Goal: Transaction & Acquisition: Obtain resource

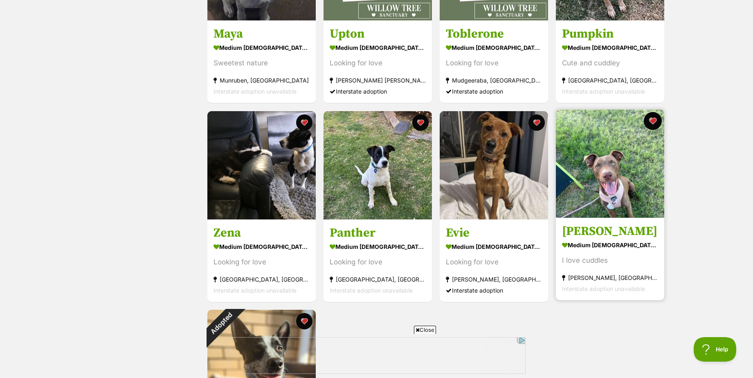
click at [652, 122] on button "favourite" at bounding box center [652, 121] width 18 height 18
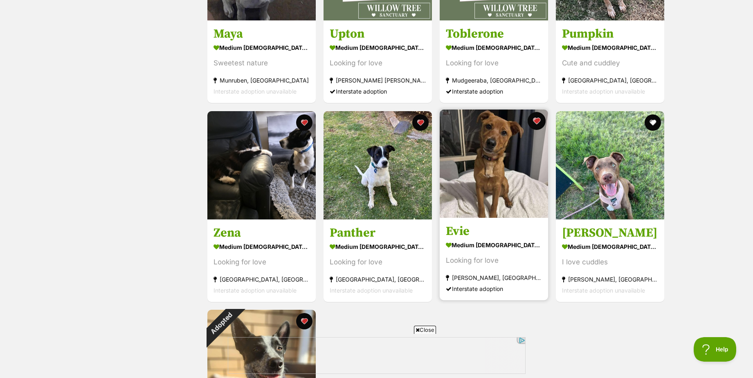
click at [538, 123] on button "favourite" at bounding box center [536, 121] width 18 height 18
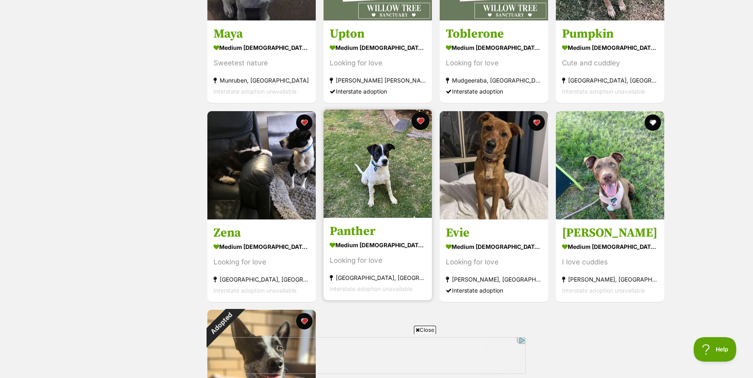
click at [425, 123] on button "favourite" at bounding box center [420, 121] width 18 height 18
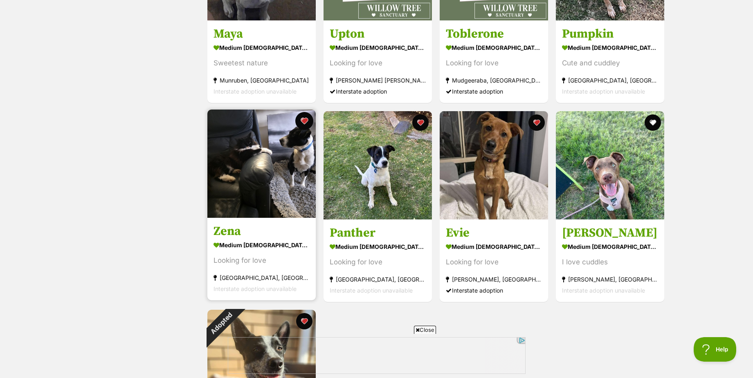
click at [305, 123] on button "favourite" at bounding box center [304, 121] width 18 height 18
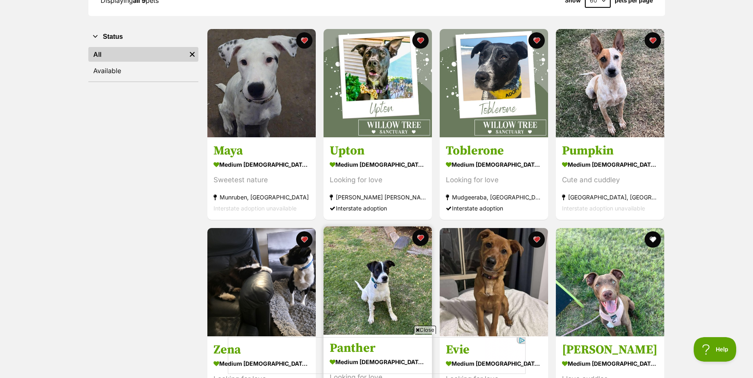
scroll to position [132, 0]
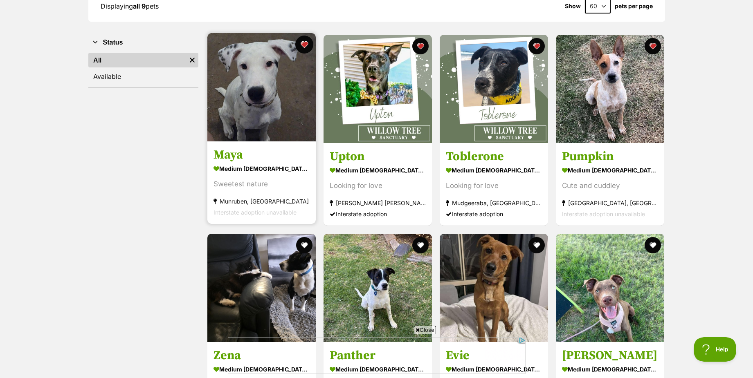
click at [300, 45] on button "favourite" at bounding box center [304, 45] width 18 height 18
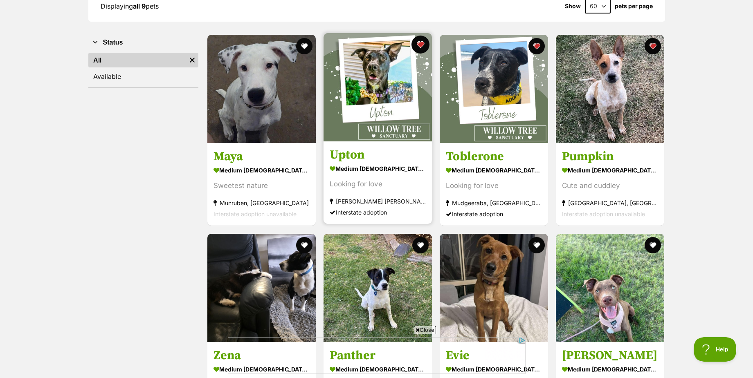
click at [420, 47] on button "favourite" at bounding box center [420, 45] width 18 height 18
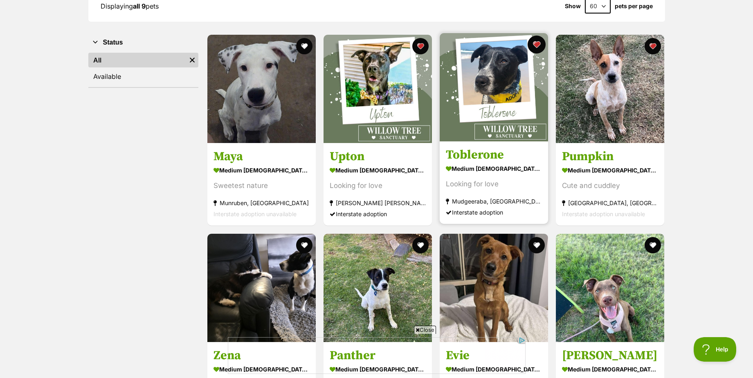
click at [538, 46] on button "favourite" at bounding box center [536, 45] width 18 height 18
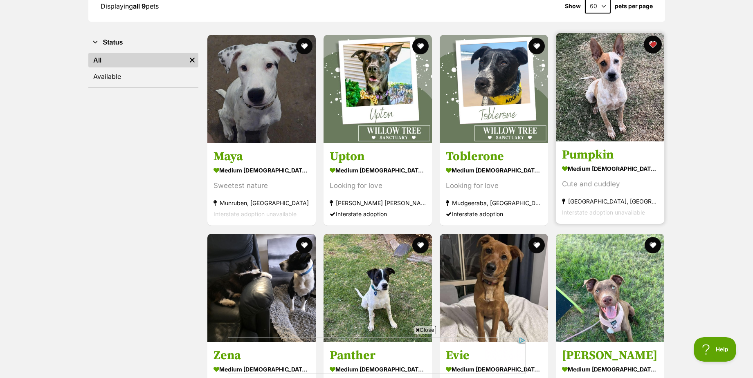
click at [652, 45] on button "favourite" at bounding box center [652, 45] width 18 height 18
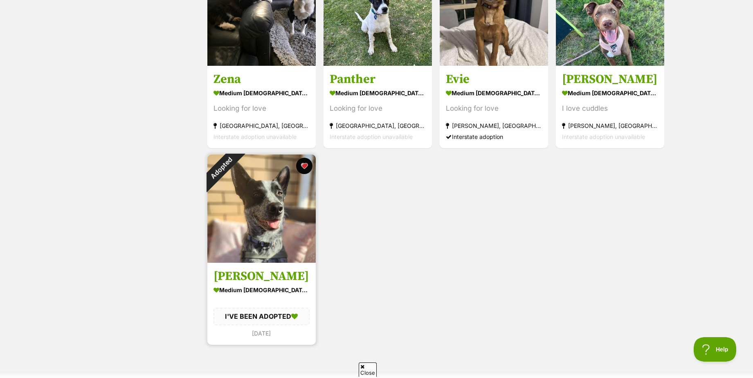
scroll to position [0, 0]
click at [265, 227] on img at bounding box center [261, 209] width 108 height 108
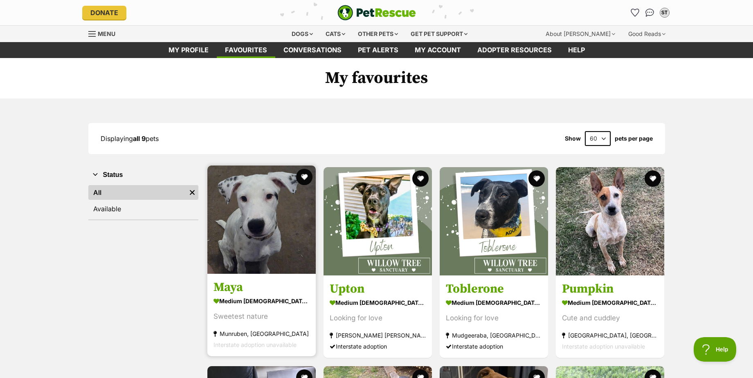
click at [271, 244] on img at bounding box center [261, 220] width 108 height 108
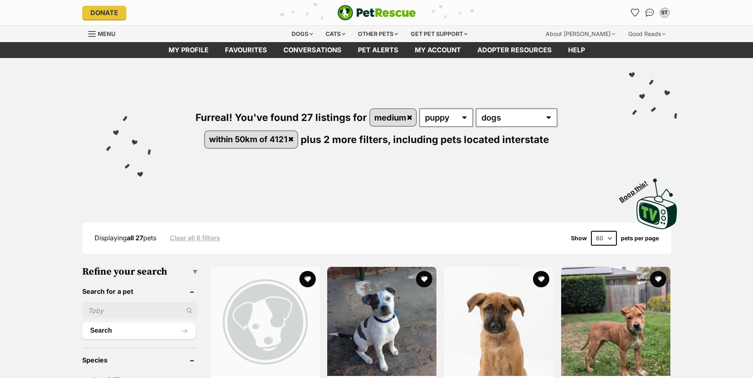
scroll to position [123, 0]
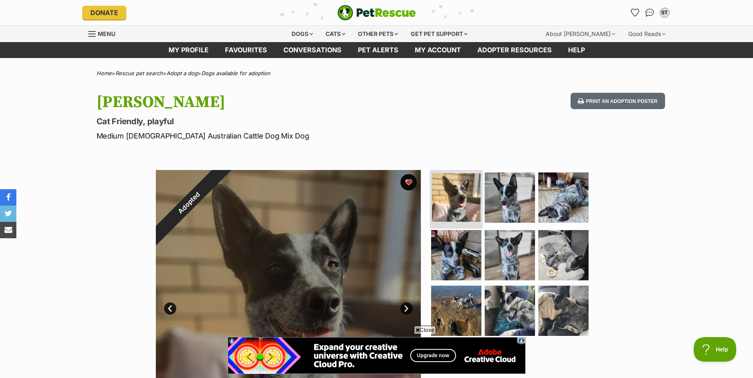
scroll to position [123, 0]
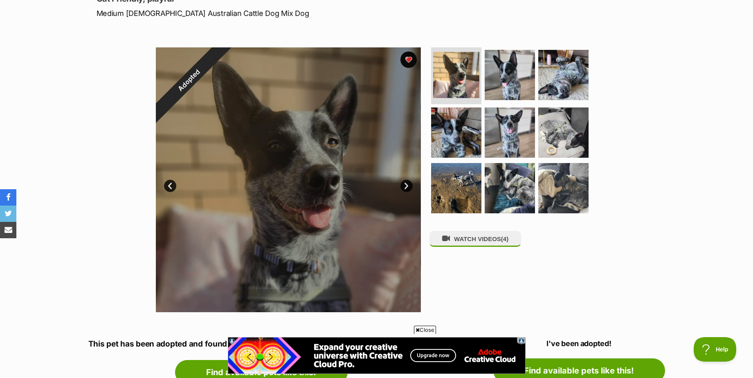
click at [406, 183] on link "Next" at bounding box center [406, 186] width 12 height 12
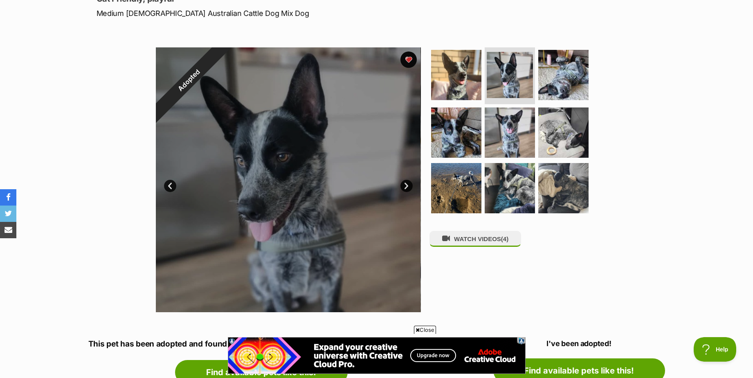
click at [406, 183] on link "Next" at bounding box center [406, 186] width 12 height 12
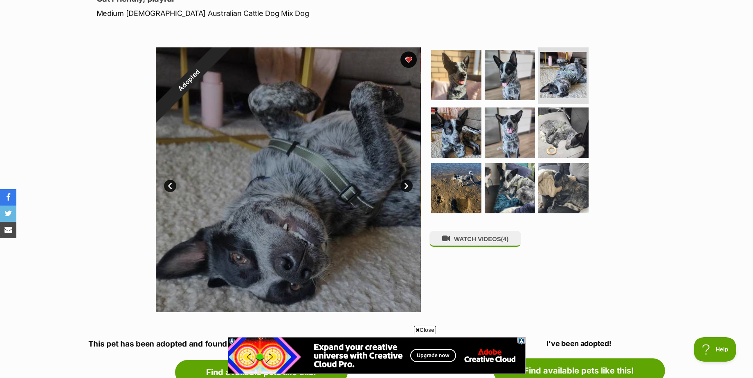
click at [406, 183] on link "Next" at bounding box center [406, 186] width 12 height 12
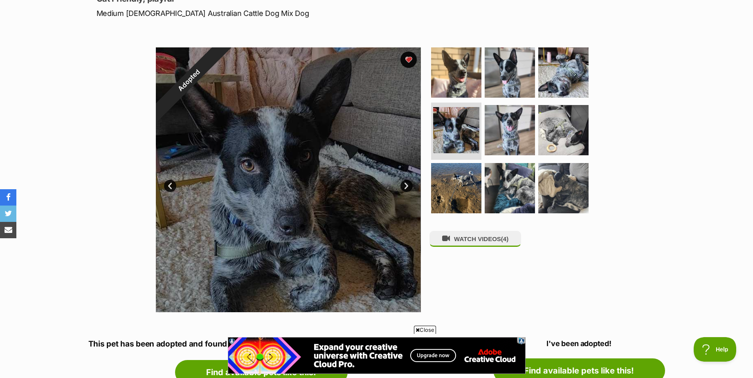
click at [406, 183] on link "Next" at bounding box center [406, 186] width 12 height 12
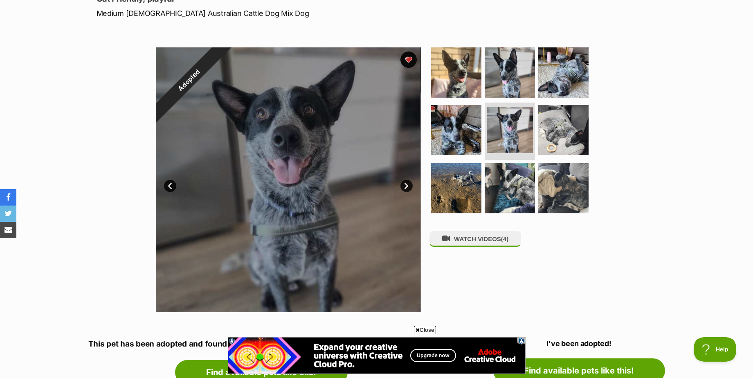
click at [406, 183] on link "Next" at bounding box center [406, 186] width 12 height 12
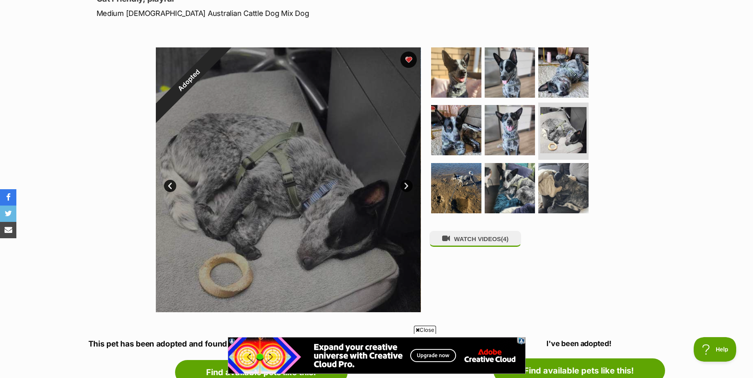
click at [406, 183] on link "Next" at bounding box center [406, 186] width 12 height 12
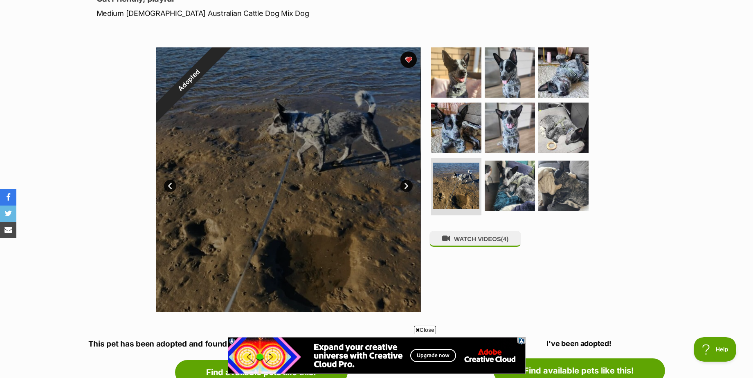
click at [406, 183] on link "Next" at bounding box center [406, 186] width 12 height 12
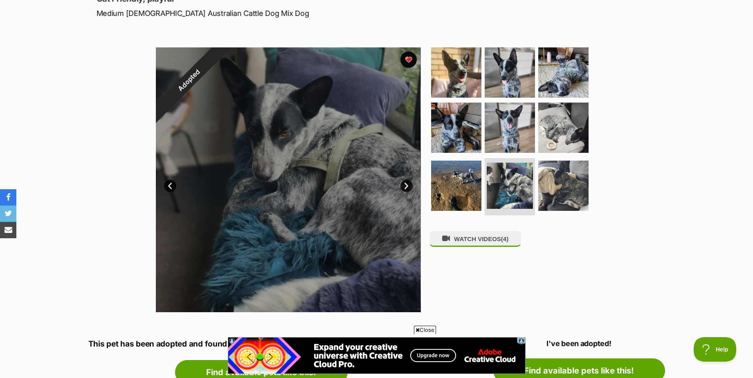
click at [406, 183] on link "Next" at bounding box center [406, 186] width 12 height 12
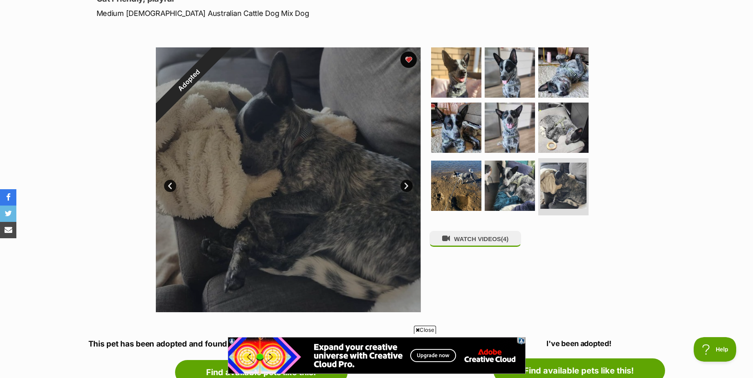
click at [406, 183] on link "Next" at bounding box center [406, 186] width 12 height 12
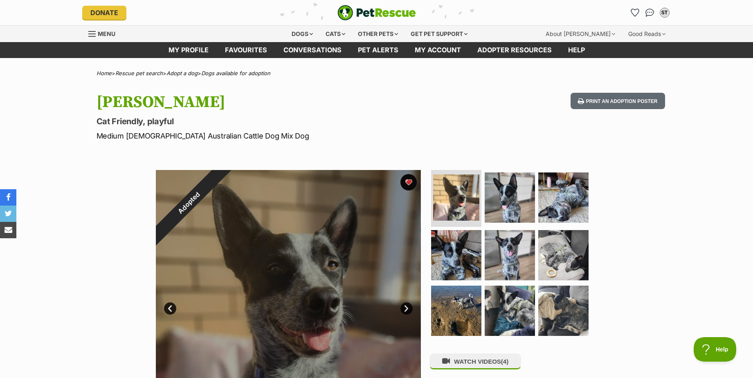
scroll to position [0, 0]
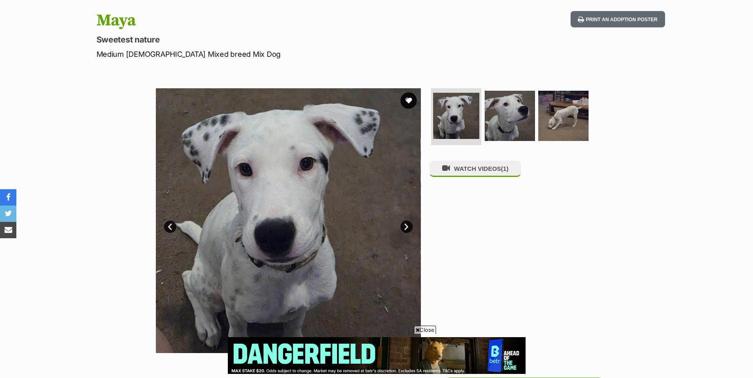
click at [406, 224] on link "Next" at bounding box center [406, 227] width 12 height 12
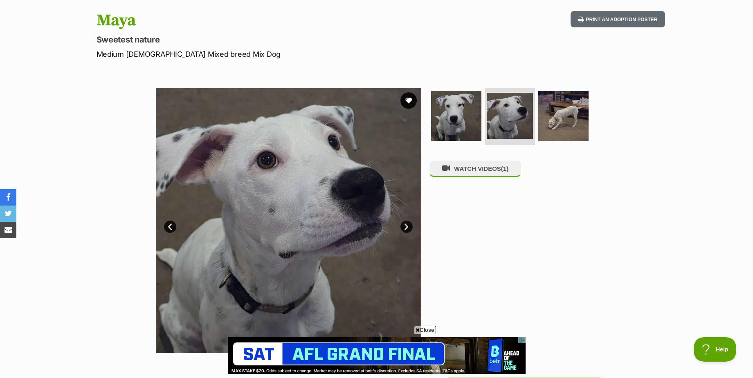
click at [406, 223] on link "Next" at bounding box center [406, 227] width 12 height 12
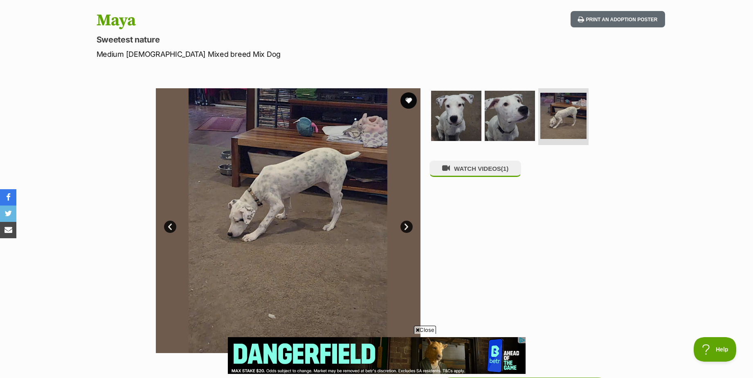
click at [406, 223] on link "Next" at bounding box center [406, 227] width 12 height 12
